Goal: Task Accomplishment & Management: Use online tool/utility

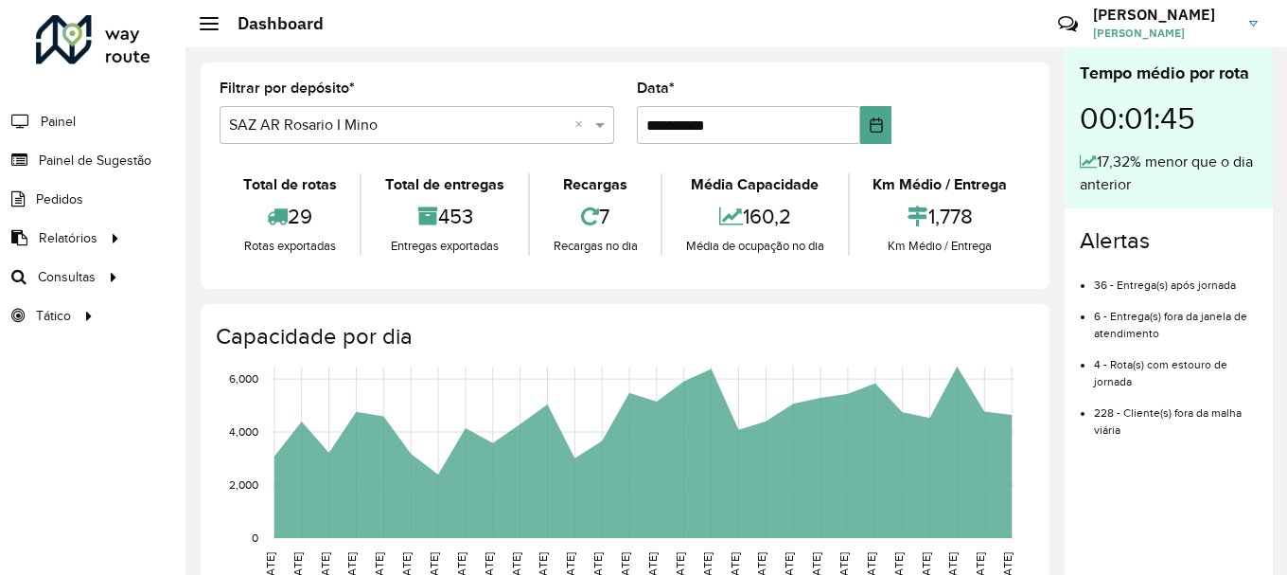
scroll to position [1241, 0]
click at [236, 275] on span "Roteirização" at bounding box center [253, 277] width 77 height 20
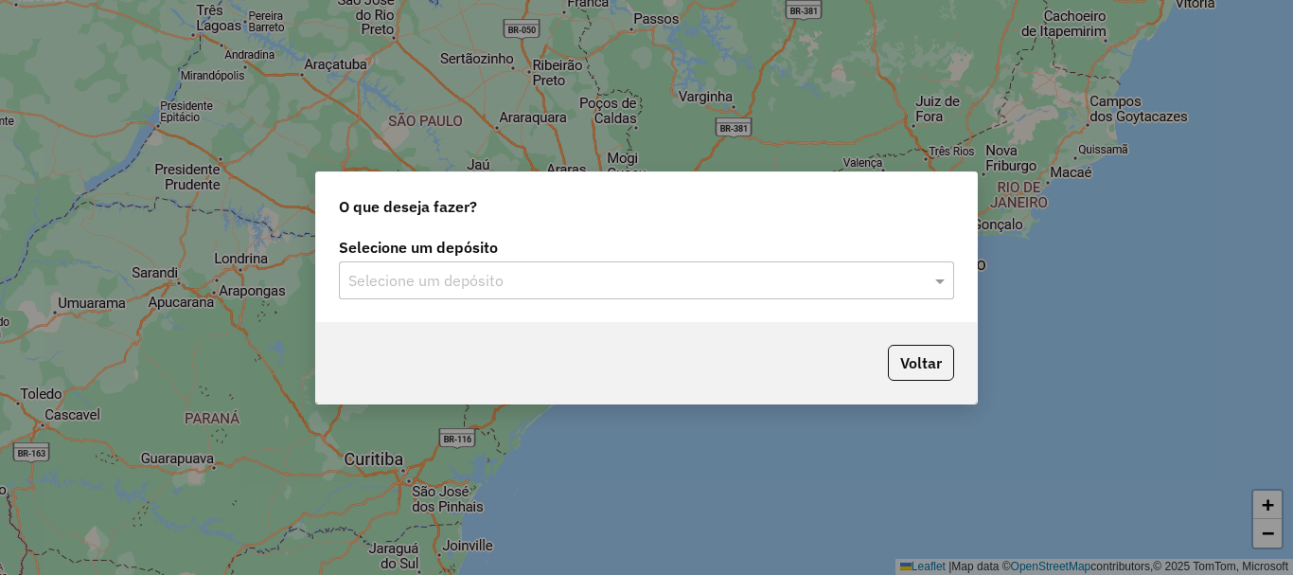
scroll to position [1241, 0]
click at [940, 280] on span at bounding box center [942, 280] width 24 height 23
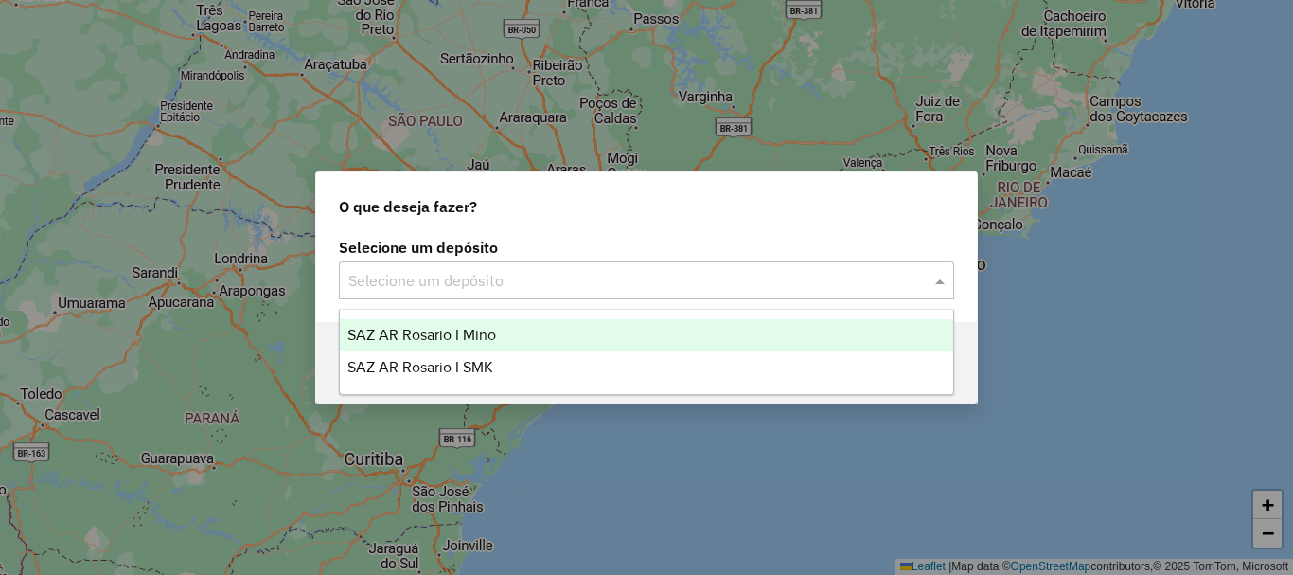
click at [472, 335] on span "SAZ AR Rosario I Mino" at bounding box center [421, 335] width 149 height 16
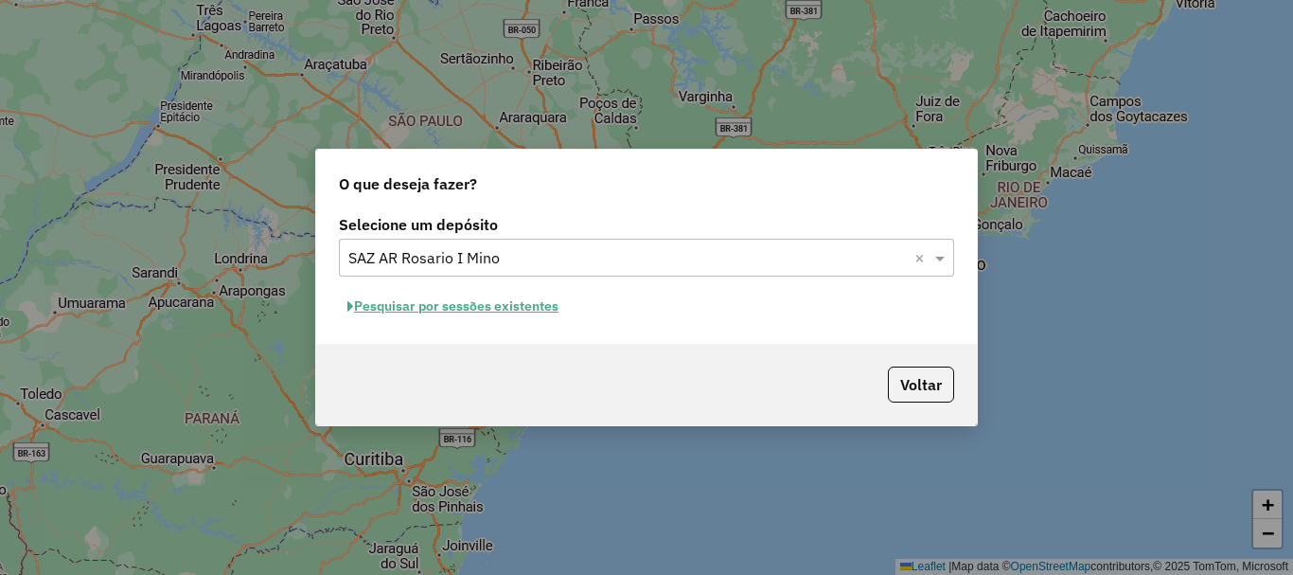
click at [464, 308] on button "Pesquisar por sessões existentes" at bounding box center [453, 306] width 228 height 29
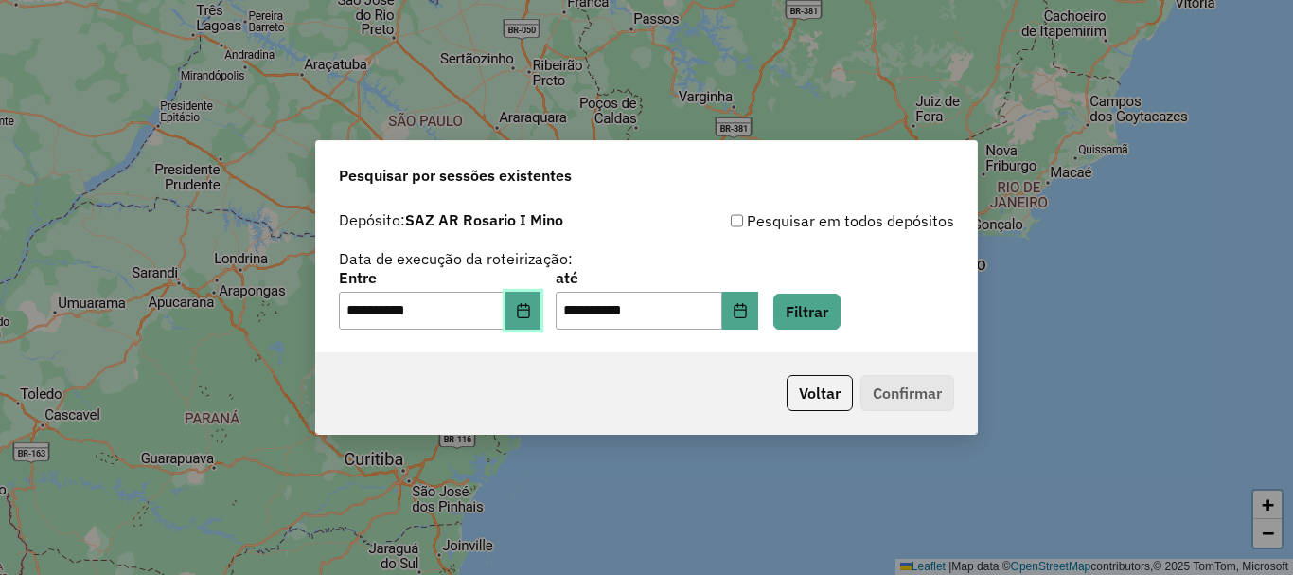
click at [531, 303] on icon "Choose Date" at bounding box center [523, 310] width 15 height 15
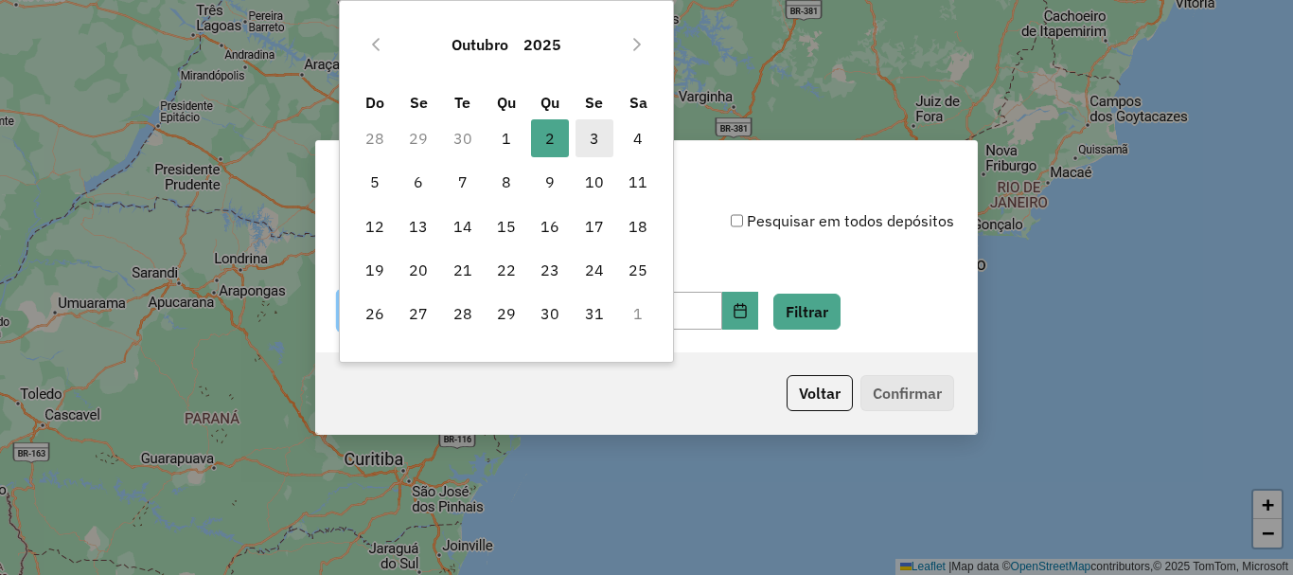
click at [593, 136] on span "3" at bounding box center [594, 138] width 38 height 38
type input "**********"
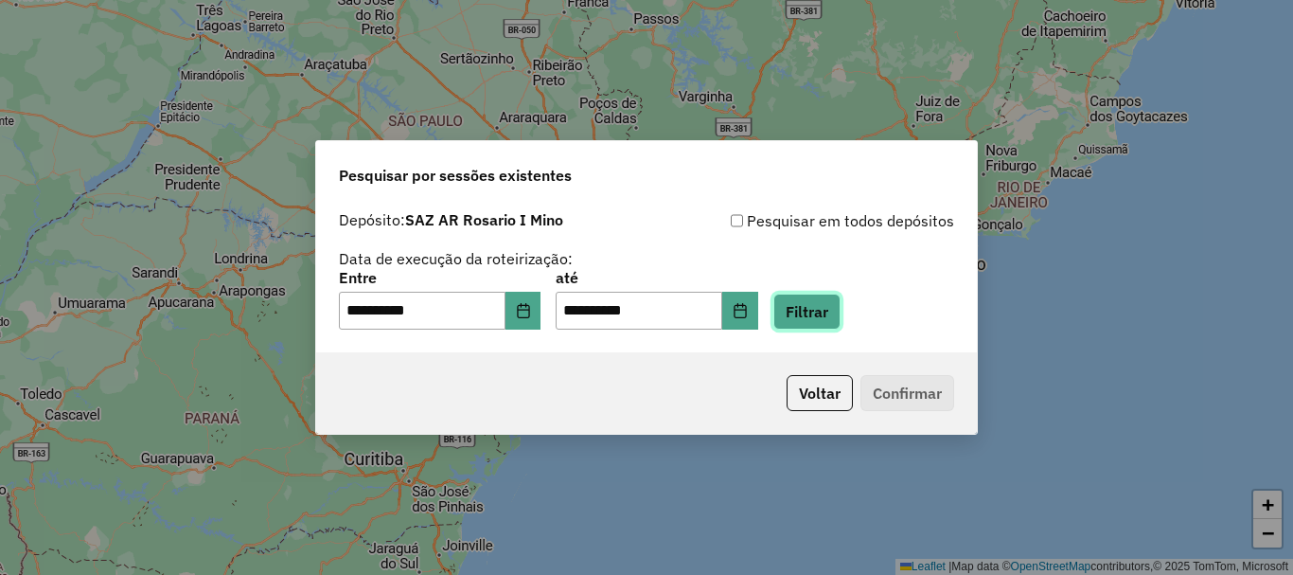
click at [841, 315] on button "Filtrar" at bounding box center [806, 311] width 67 height 36
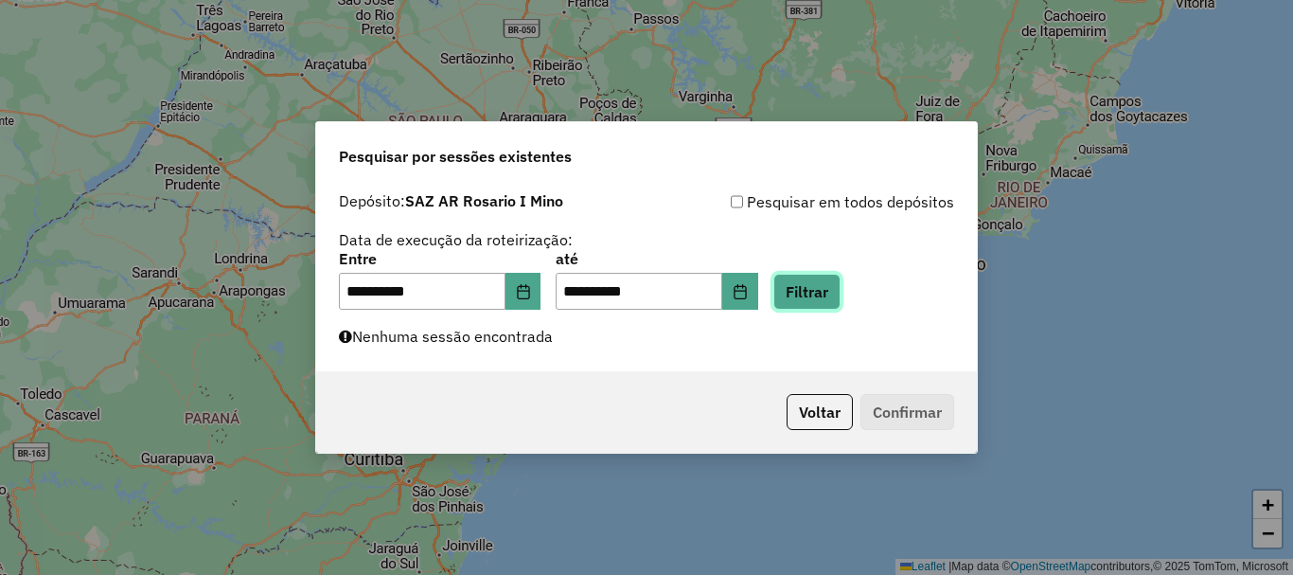
click at [841, 298] on button "Filtrar" at bounding box center [806, 292] width 67 height 36
click at [827, 296] on button "Filtrar" at bounding box center [806, 292] width 67 height 36
click at [810, 284] on button "Filtrar" at bounding box center [806, 292] width 67 height 36
